Goal: Task Accomplishment & Management: Complete application form

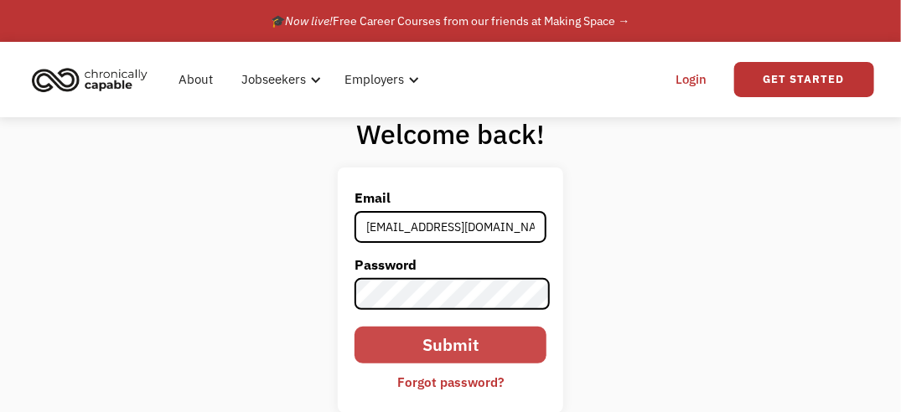
click at [441, 345] on input "Submit" at bounding box center [451, 345] width 192 height 37
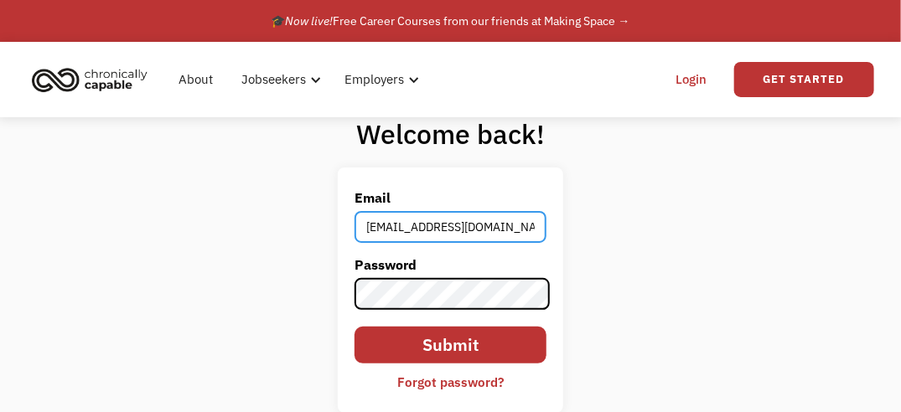
drag, startPoint x: 502, startPoint y: 230, endPoint x: 302, endPoint y: 224, distance: 200.4
click at [302, 224] on div "Welcome back! Email [EMAIL_ADDRESS][DOMAIN_NAME] Password Submit Forgot passwor…" at bounding box center [450, 271] width 901 height 308
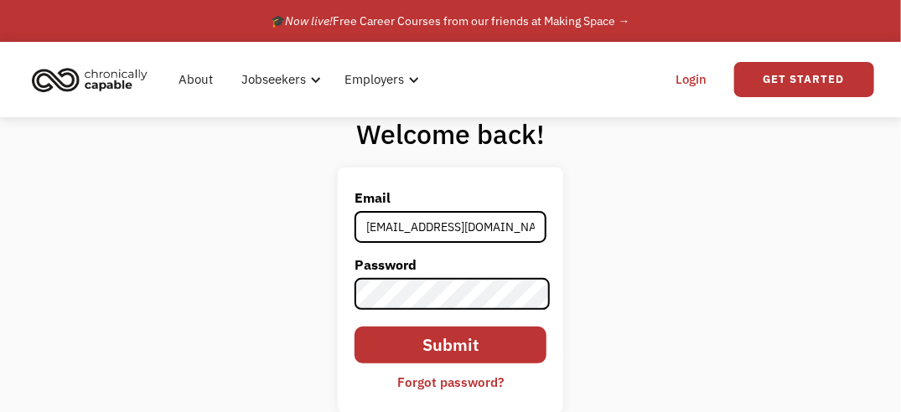
click at [302, 224] on div "Welcome back! Email [EMAIL_ADDRESS][DOMAIN_NAME] Password Submit Forgot passwor…" at bounding box center [450, 271] width 901 height 308
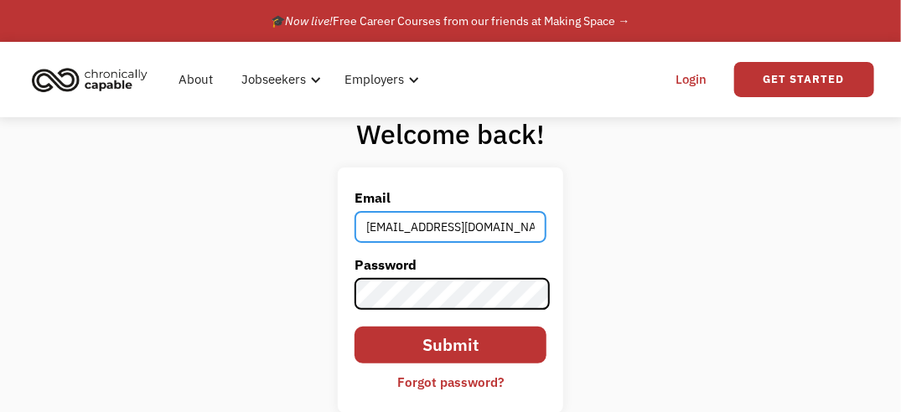
click at [491, 233] on input "[EMAIL_ADDRESS][DOMAIN_NAME]" at bounding box center [451, 227] width 192 height 32
type input "b"
click at [355, 327] on input "Submit" at bounding box center [451, 345] width 192 height 37
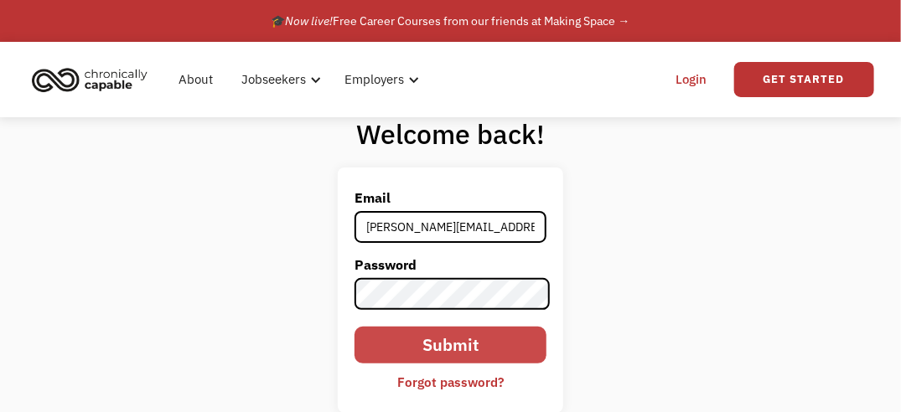
click at [449, 341] on input "Submit" at bounding box center [451, 345] width 192 height 37
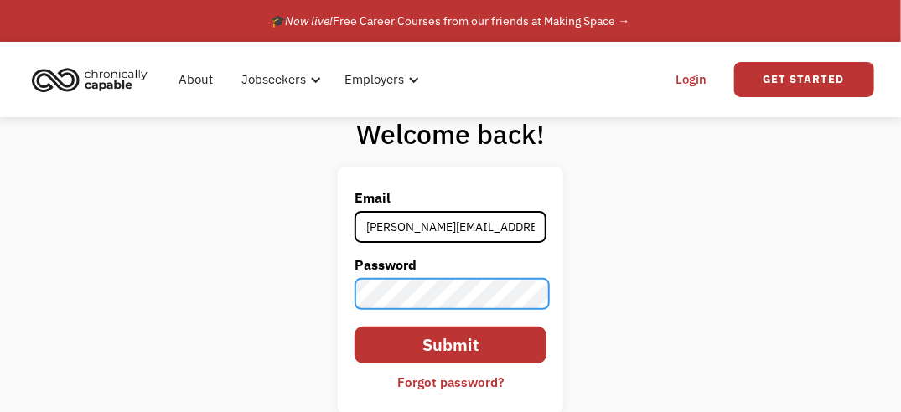
click at [280, 303] on div "Welcome back! Email [EMAIL_ADDRESS][PERSON_NAME][DOMAIN_NAME] Password Submit F…" at bounding box center [450, 271] width 901 height 308
click at [355, 327] on input "Submit" at bounding box center [451, 345] width 192 height 37
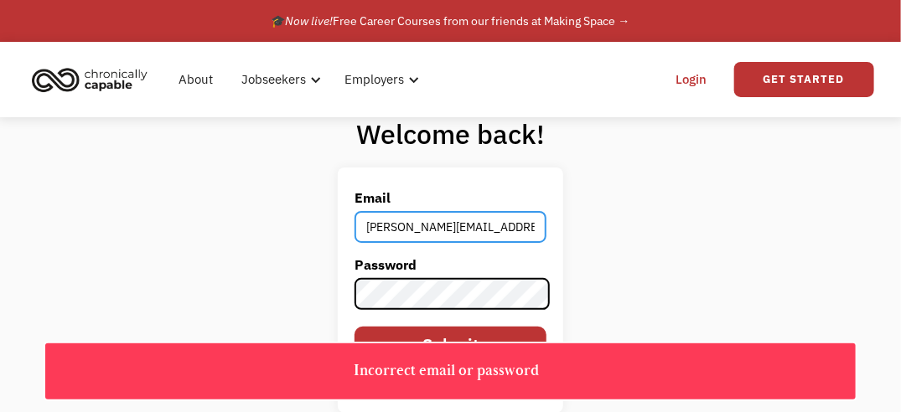
drag, startPoint x: 473, startPoint y: 227, endPoint x: 272, endPoint y: 241, distance: 201.6
click at [272, 241] on div "Welcome back! Email [EMAIL_ADDRESS][PERSON_NAME][DOMAIN_NAME] Password Submit F…" at bounding box center [450, 271] width 901 height 308
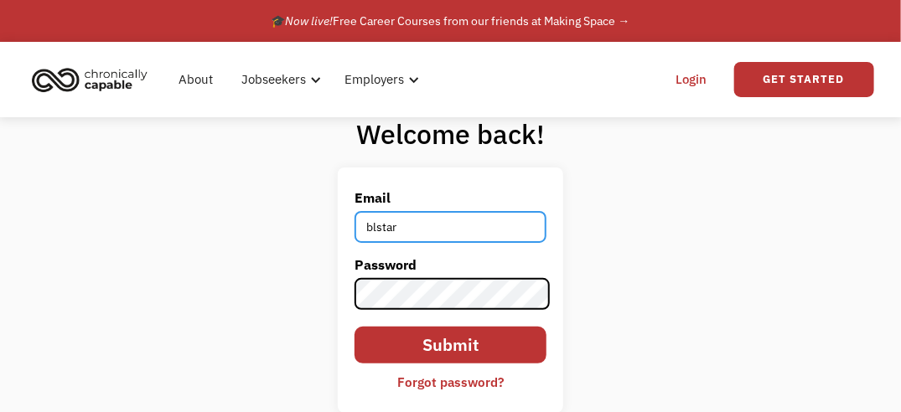
type input "[EMAIL_ADDRESS][DOMAIN_NAME]"
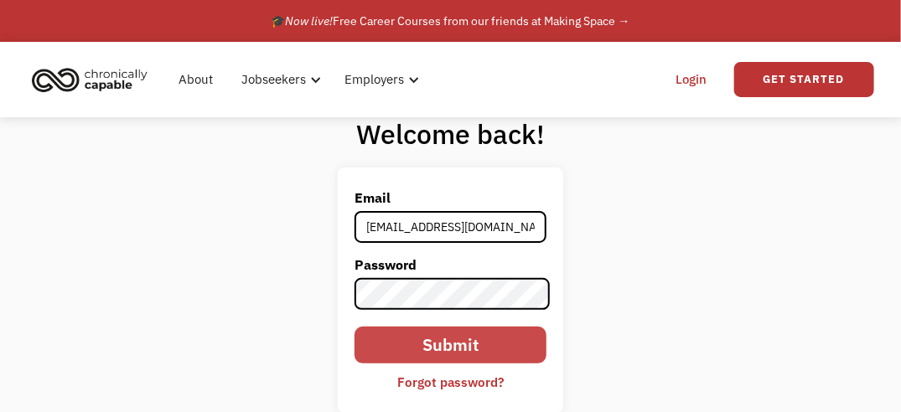
click at [421, 355] on input "Submit" at bounding box center [451, 345] width 192 height 37
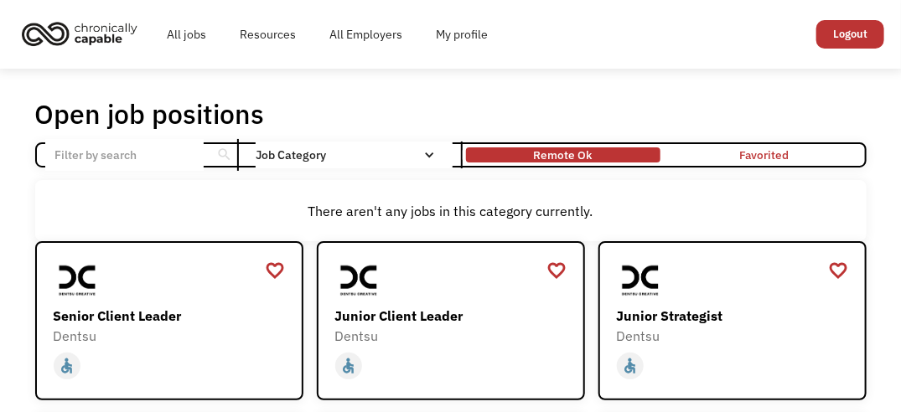
click at [558, 152] on div "Remote Ok" at bounding box center [563, 155] width 59 height 20
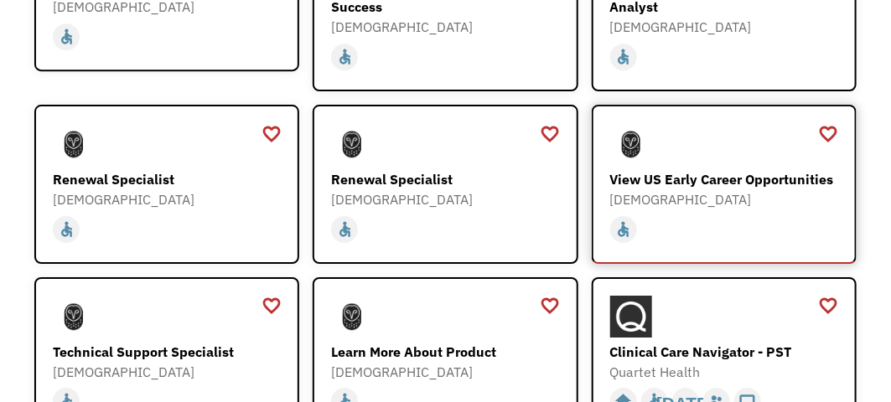
scroll to position [1777, 0]
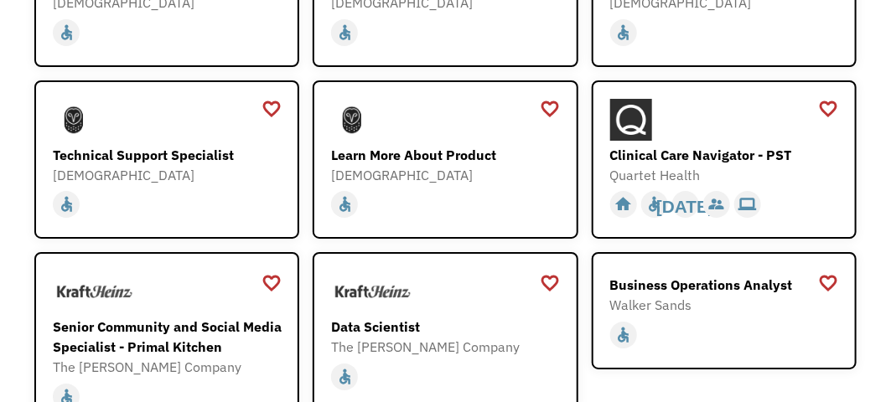
scroll to position [1945, 0]
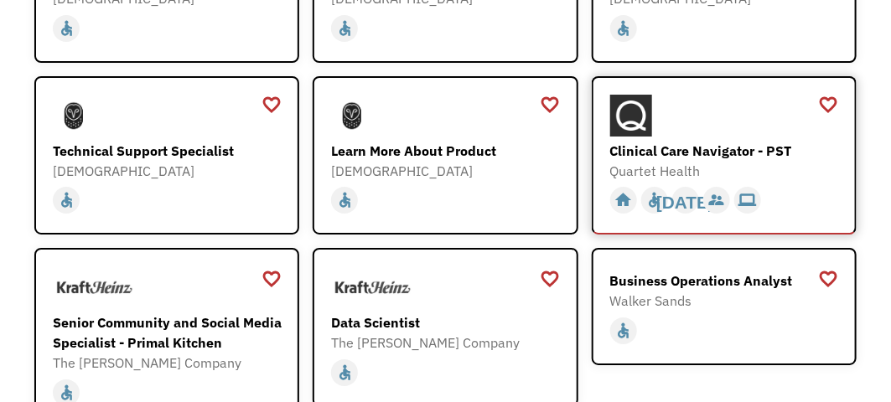
click at [681, 141] on div "Clinical Care Navigator - PST" at bounding box center [726, 151] width 232 height 20
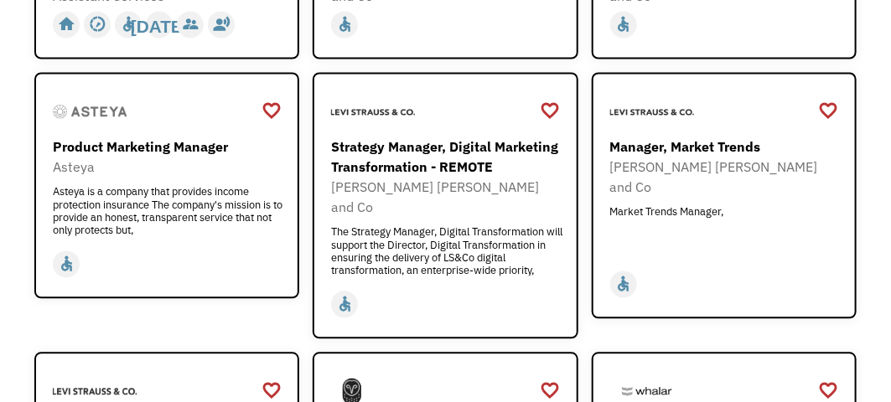
scroll to position [0, 0]
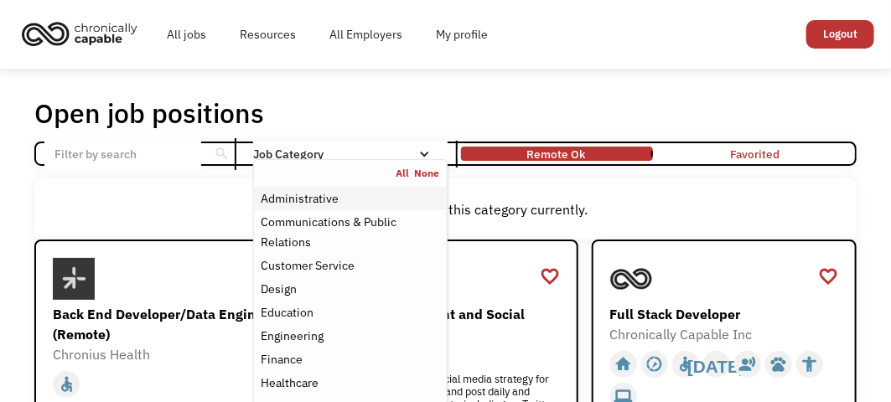
click at [298, 198] on div "Administrative" at bounding box center [300, 199] width 78 height 20
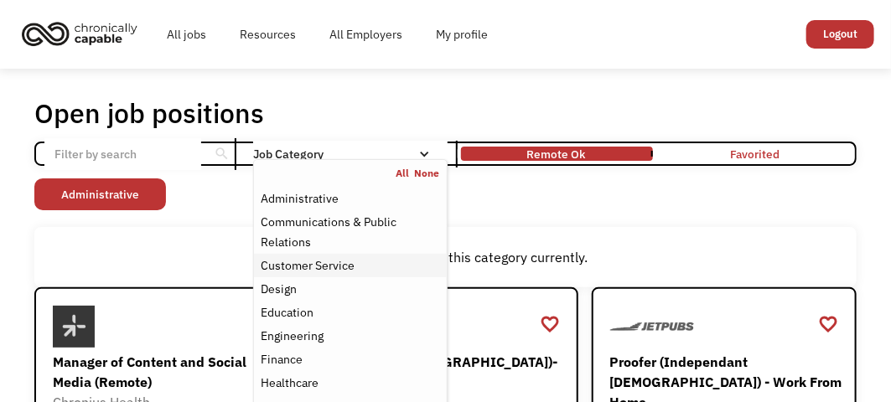
click at [308, 265] on div "Customer Service" at bounding box center [308, 266] width 94 height 20
click at [747, 207] on div "Non-profit/Philanthropy Other Transportation Technology Science Sales Operation…" at bounding box center [445, 197] width 822 height 36
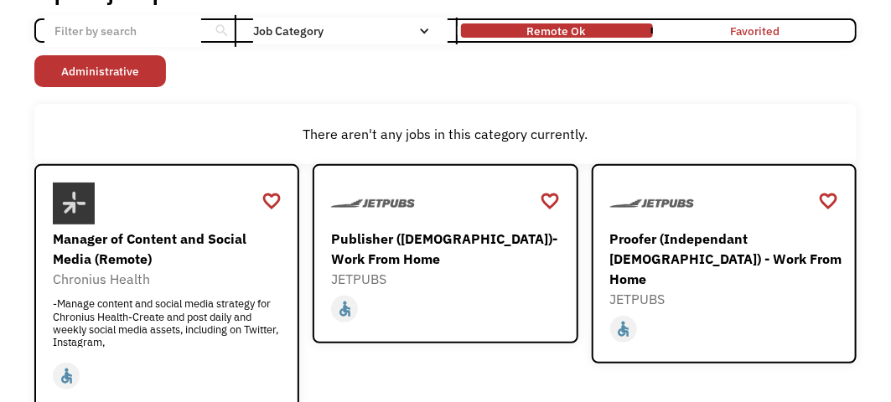
scroll to position [125, 0]
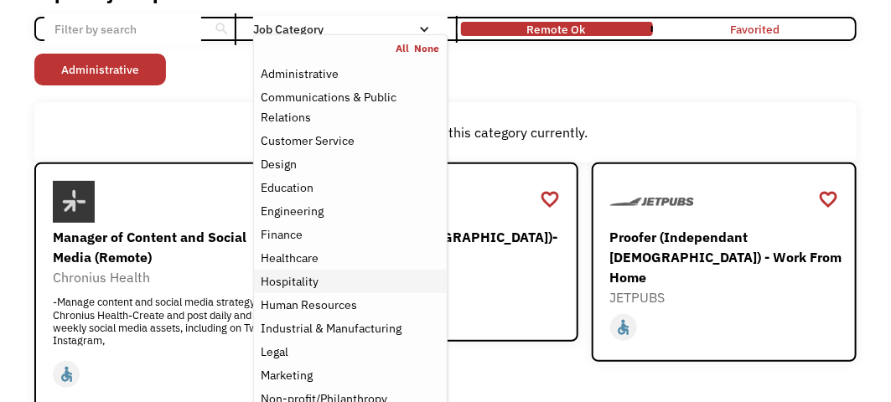
click at [320, 286] on div "Hospitality" at bounding box center [350, 282] width 179 height 20
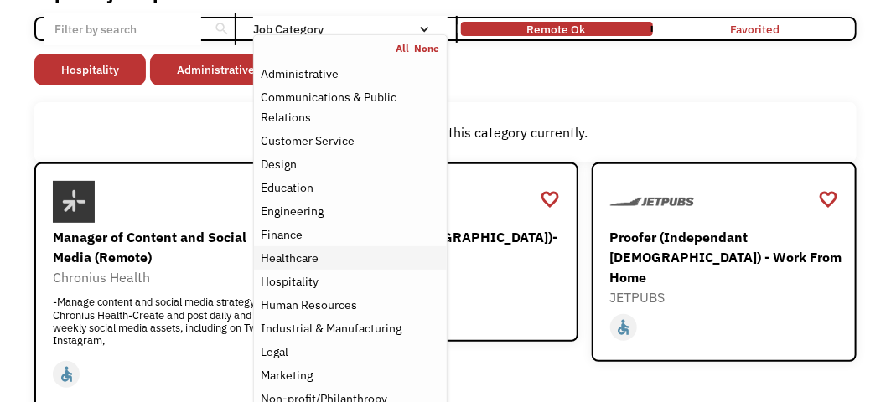
click at [313, 261] on div "Healthcare" at bounding box center [290, 258] width 58 height 20
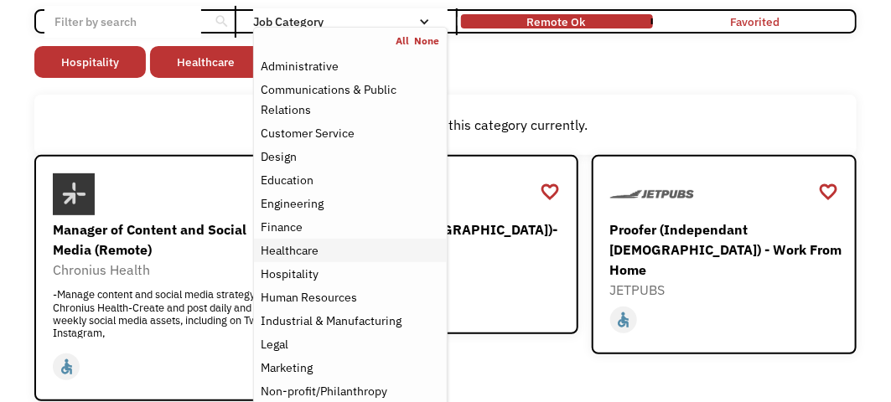
scroll to position [345, 0]
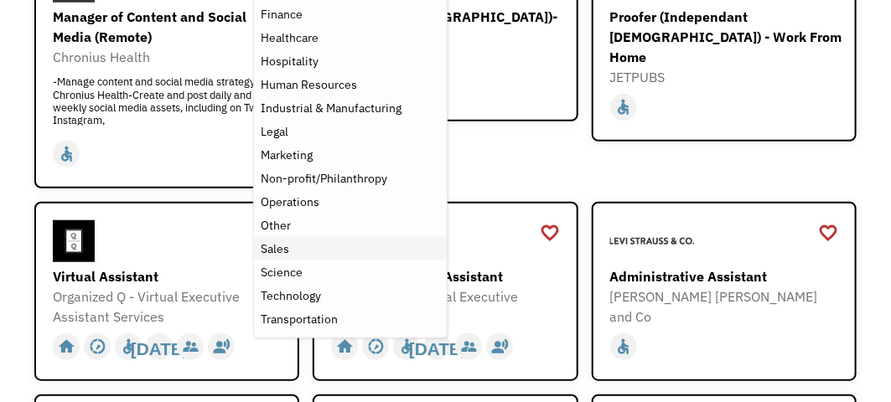
click at [289, 248] on div "Sales" at bounding box center [350, 249] width 179 height 20
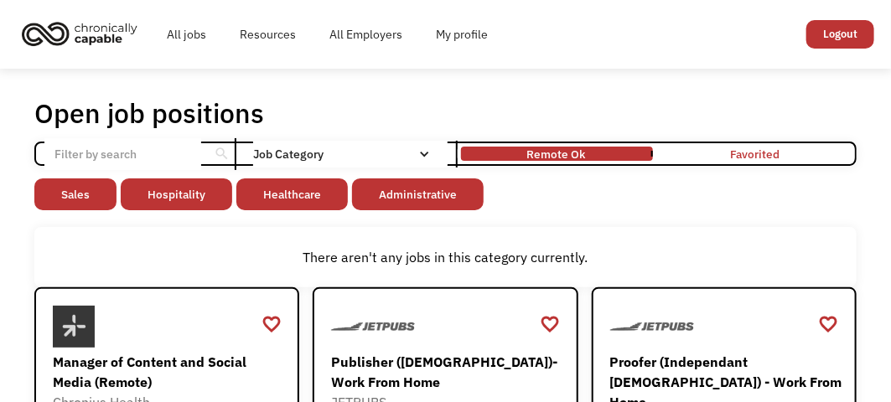
click at [118, 154] on input "Email Form" at bounding box center [122, 154] width 156 height 32
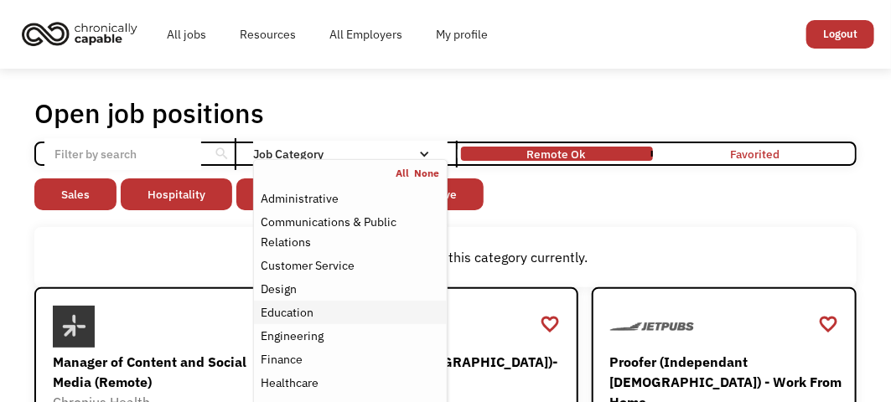
click at [358, 301] on link "Education" at bounding box center [350, 312] width 193 height 23
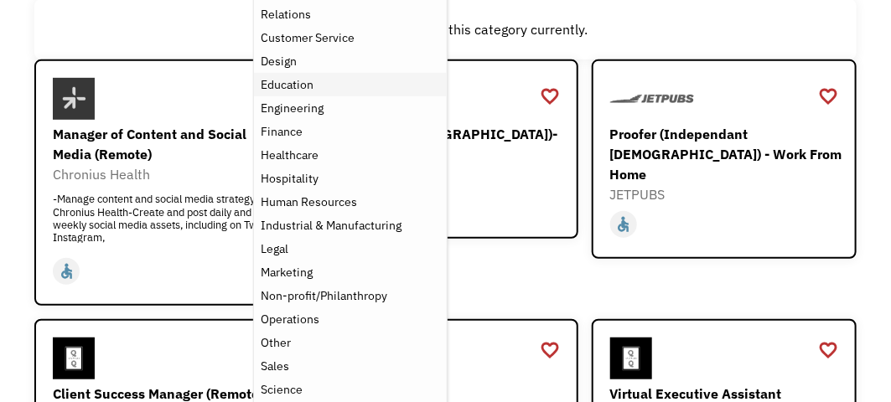
scroll to position [250, 0]
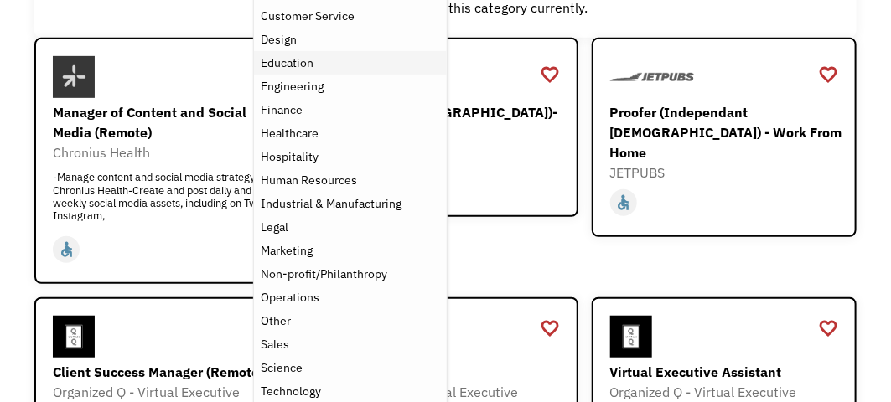
click at [254, 262] on link "Non-profit/Philanthropy" at bounding box center [350, 273] width 193 height 23
click at [302, 322] on div "Other" at bounding box center [350, 321] width 179 height 20
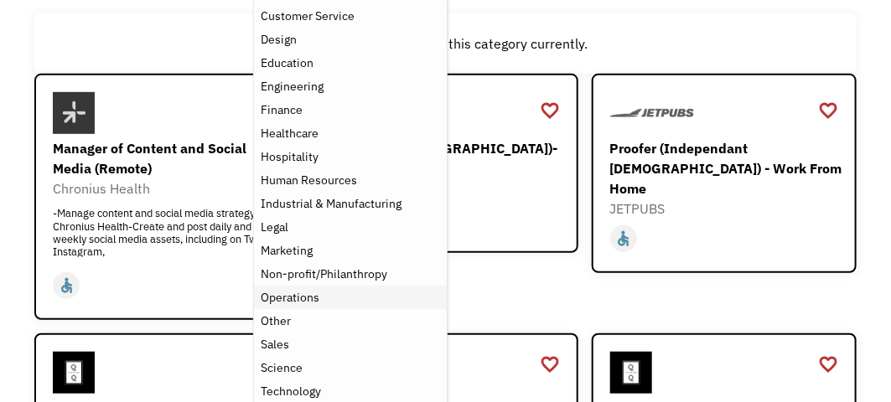
click at [303, 305] on div "Operations" at bounding box center [290, 298] width 59 height 20
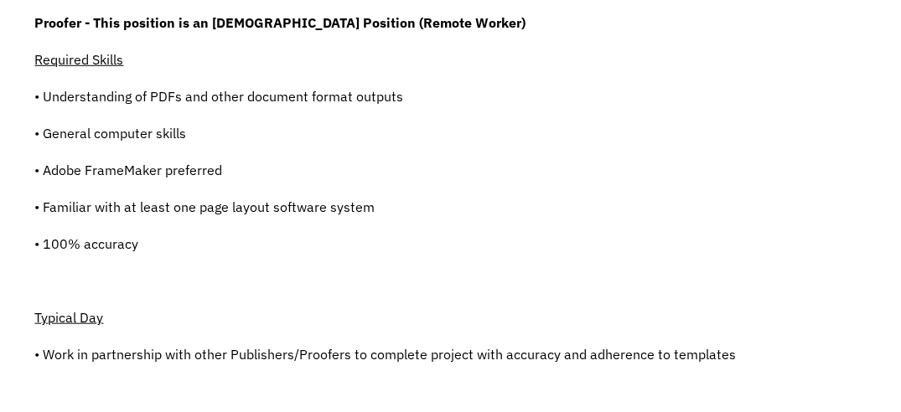
scroll to position [369, 0]
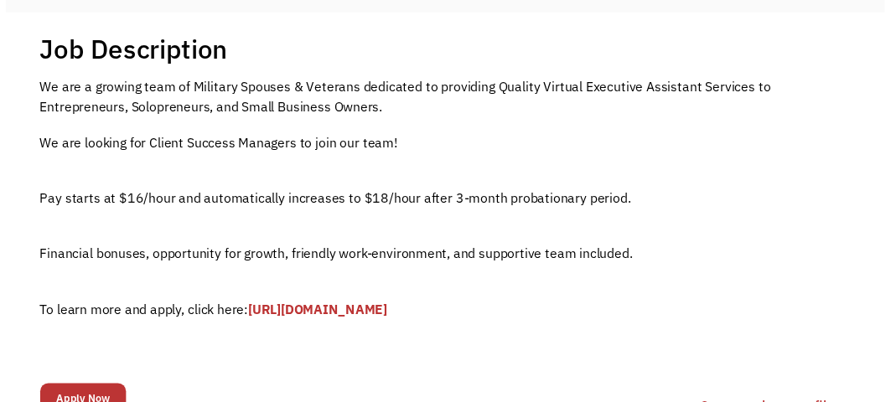
scroll to position [335, 0]
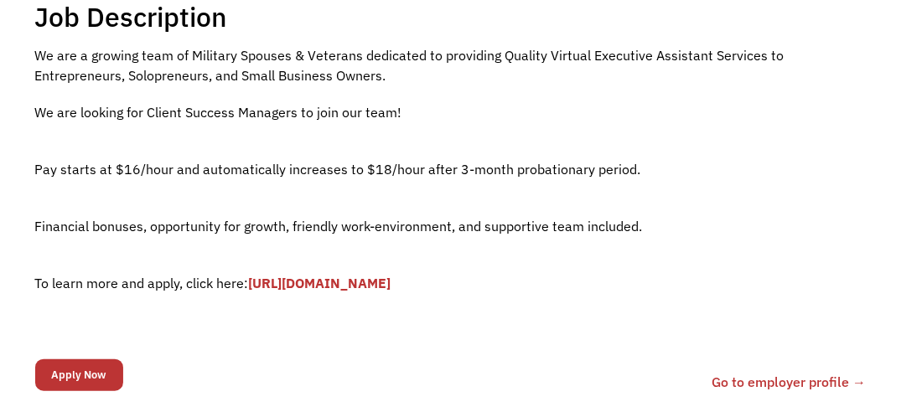
click at [386, 280] on link "https://forms.gle/fDv2ubP8SWWtCoLp8" at bounding box center [320, 283] width 143 height 17
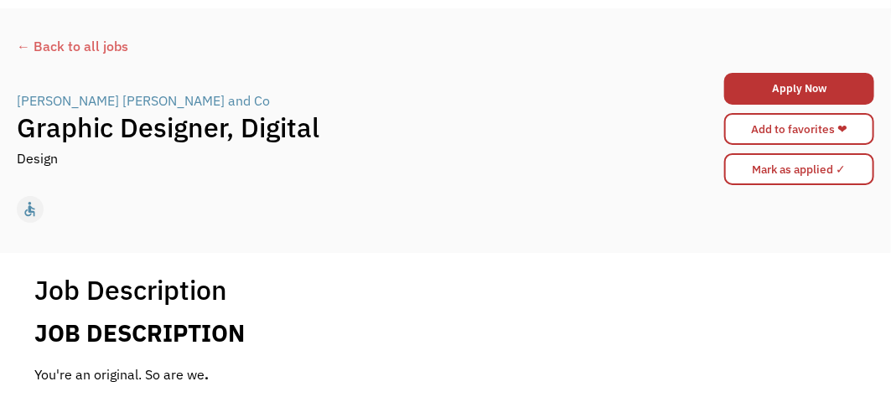
scroll to position [83, 0]
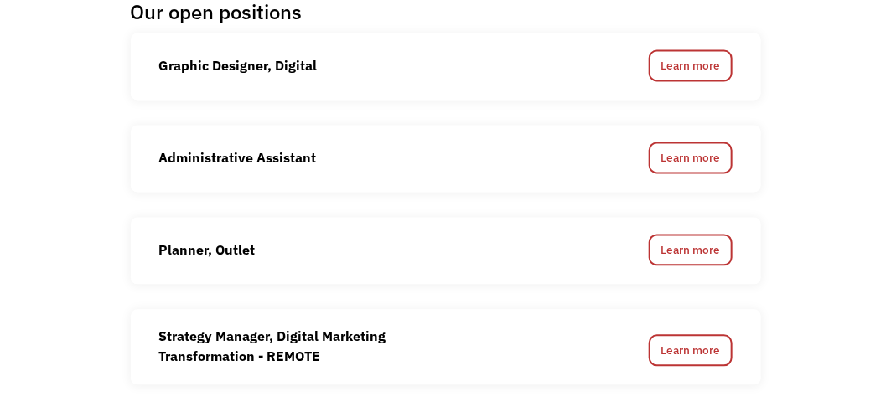
scroll to position [1039, 0]
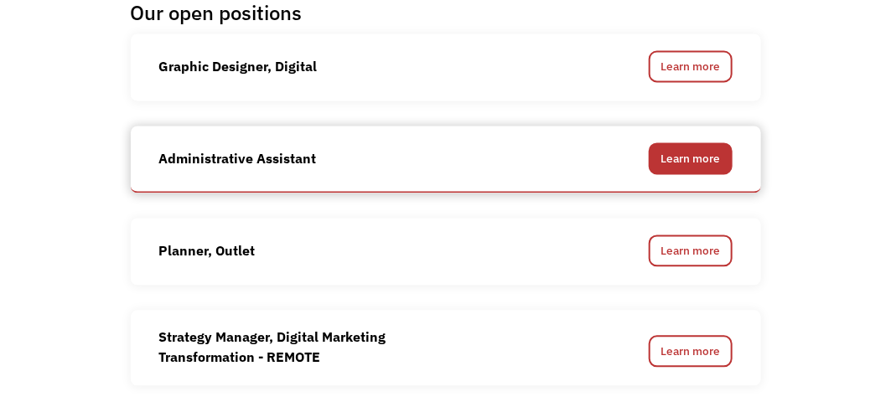
click at [683, 143] on link "Learn more" at bounding box center [691, 159] width 84 height 32
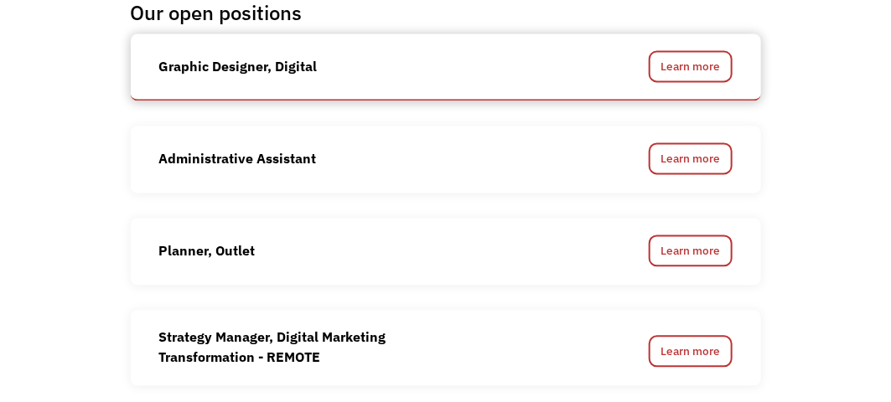
click at [491, 36] on div "Graphic Designer, Digital Learn more" at bounding box center [446, 67] width 630 height 67
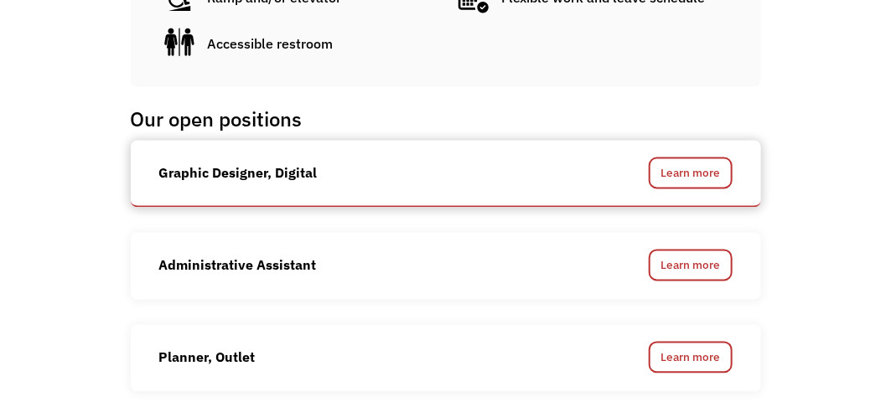
scroll to position [905, 0]
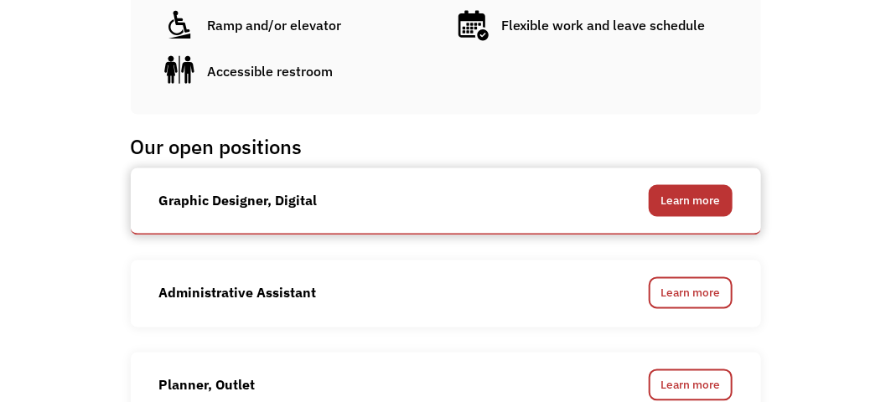
click at [684, 185] on link "Learn more" at bounding box center [691, 201] width 84 height 32
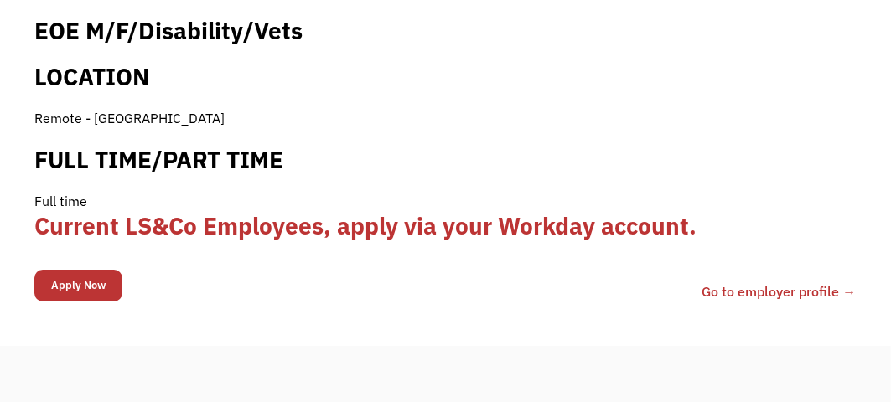
scroll to position [1811, 0]
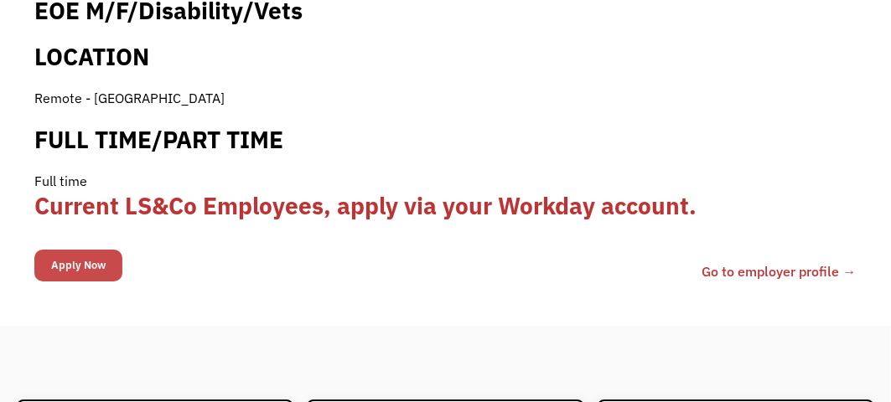
click at [49, 250] on input "Apply Now" at bounding box center [78, 266] width 88 height 32
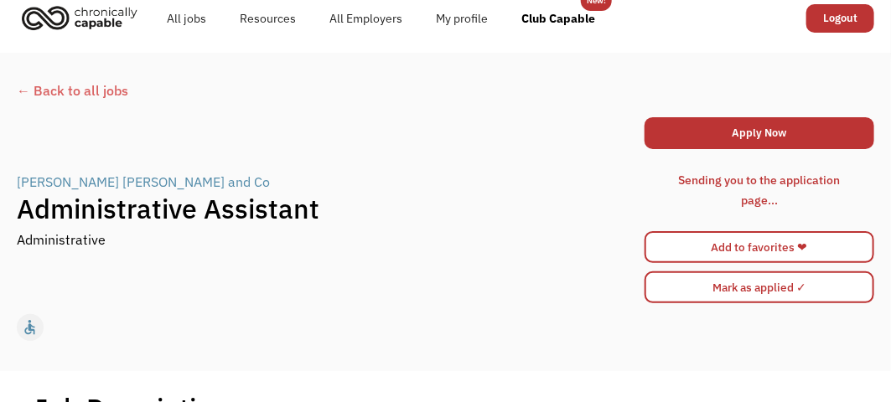
scroll to position [7, 0]
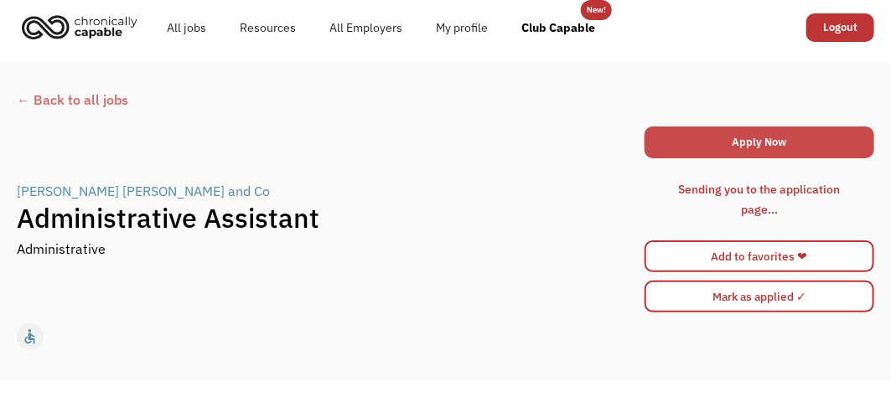
click at [718, 137] on link "Apply Now" at bounding box center [760, 143] width 230 height 32
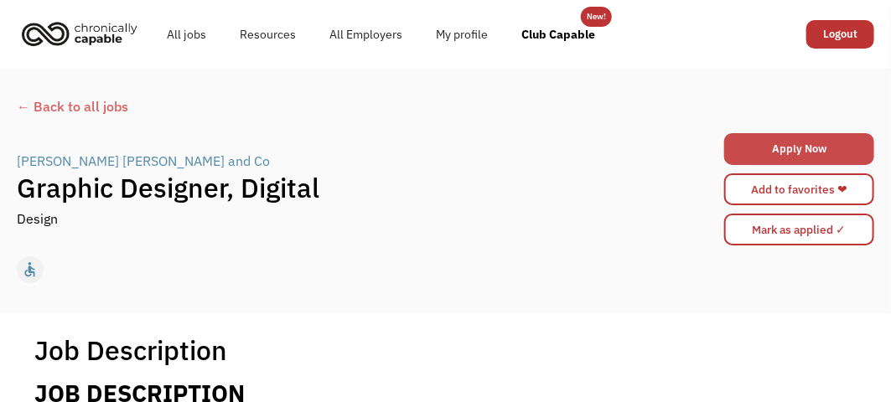
click at [789, 151] on link "Apply Now" at bounding box center [799, 149] width 150 height 32
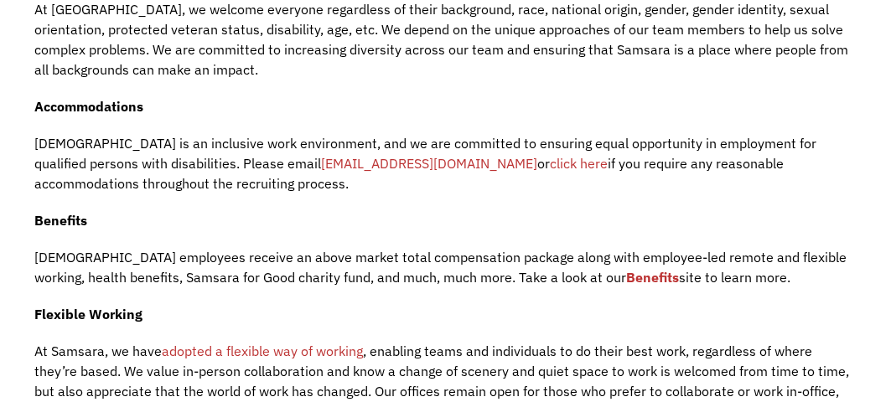
scroll to position [2113, 0]
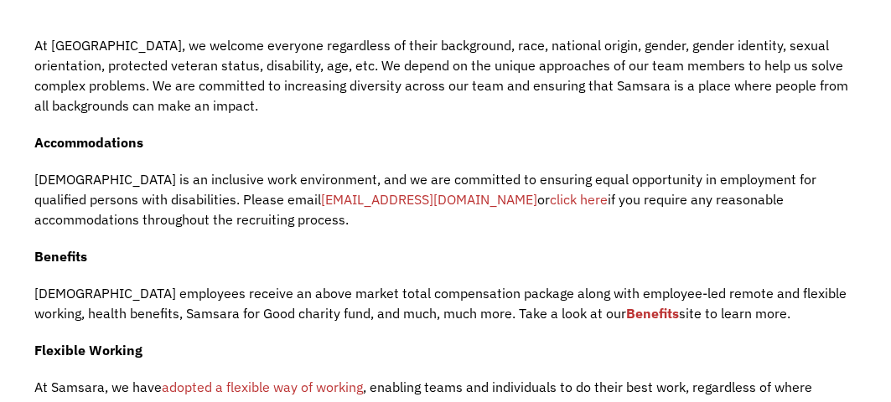
click at [626, 305] on link "Benefits" at bounding box center [652, 313] width 53 height 17
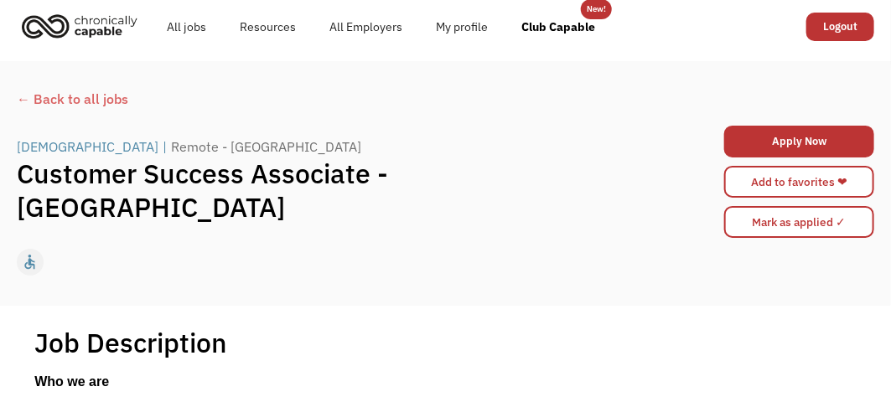
scroll to position [0, 0]
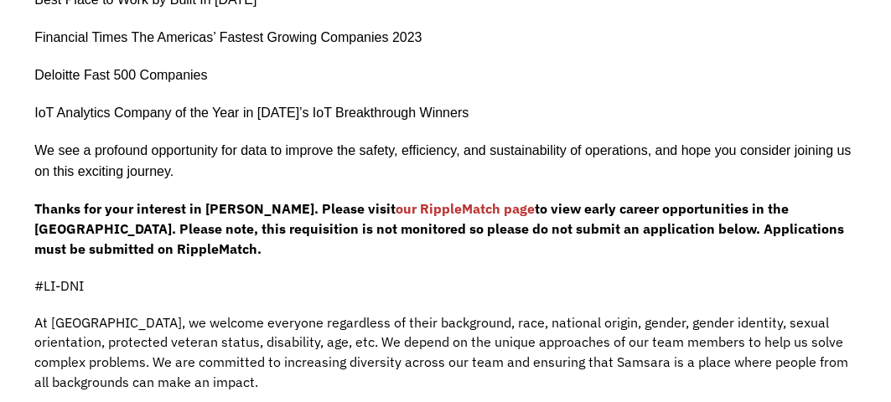
scroll to position [671, 0]
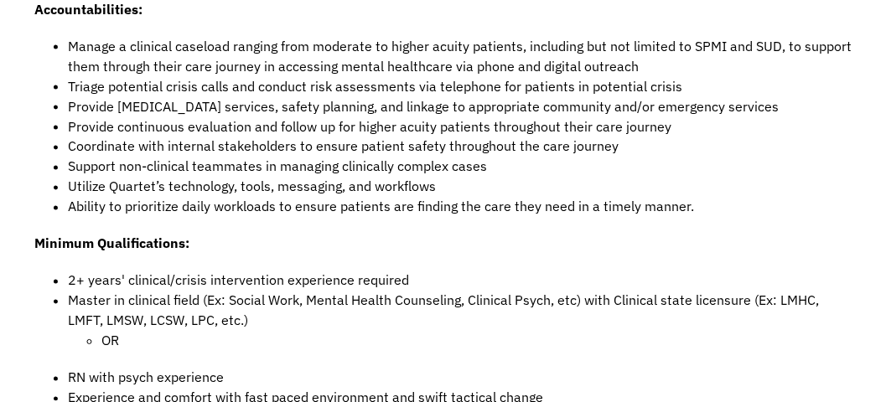
scroll to position [905, 0]
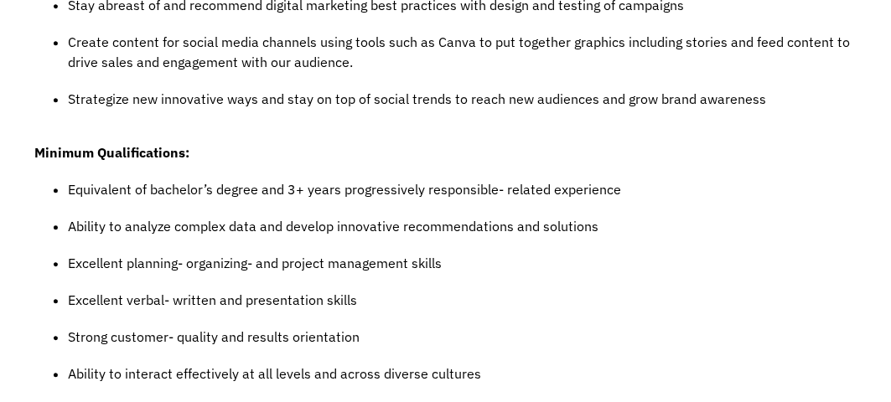
scroll to position [1408, 0]
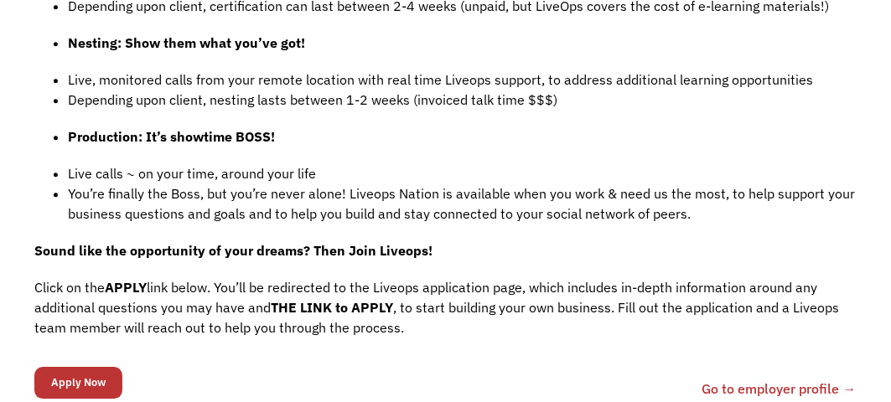
scroll to position [1509, 0]
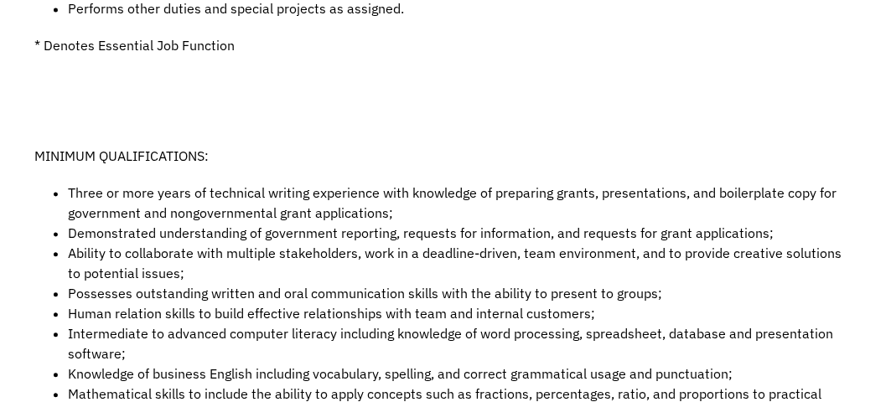
scroll to position [1065, 0]
